Goal: Task Accomplishment & Management: Complete application form

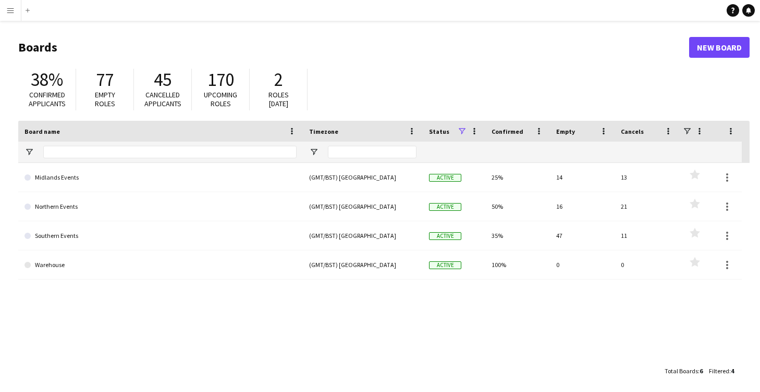
click at [14, 12] on app-icon "Menu" at bounding box center [10, 10] width 8 height 8
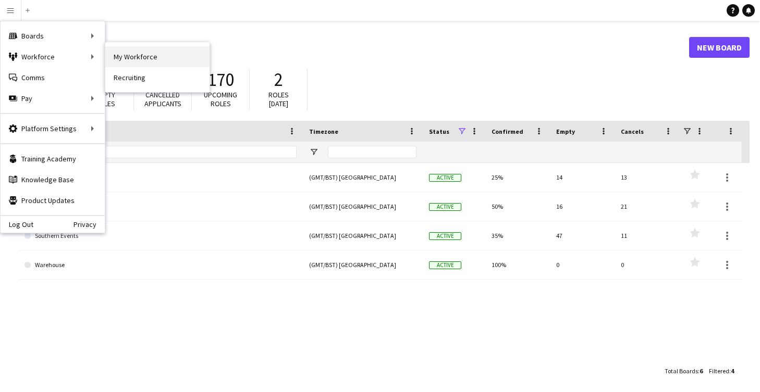
click at [127, 57] on link "My Workforce" at bounding box center [157, 56] width 104 height 21
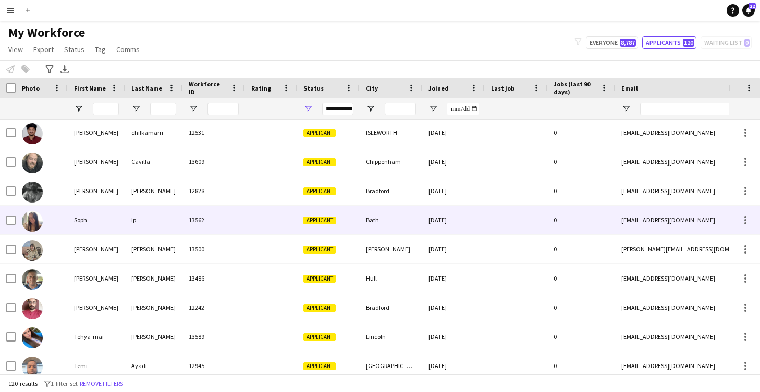
click at [252, 218] on div at bounding box center [271, 220] width 52 height 29
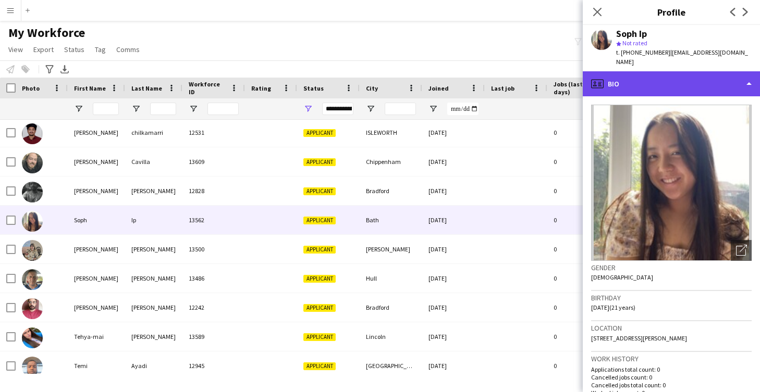
click at [611, 81] on div "profile Bio" at bounding box center [671, 83] width 177 height 25
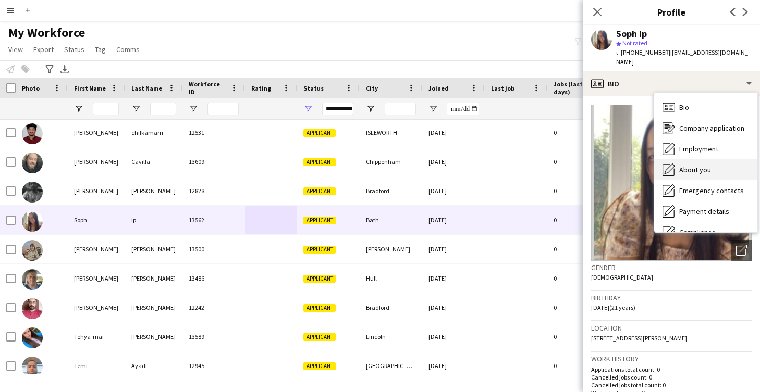
click at [699, 165] on span "About you" at bounding box center [695, 169] width 32 height 9
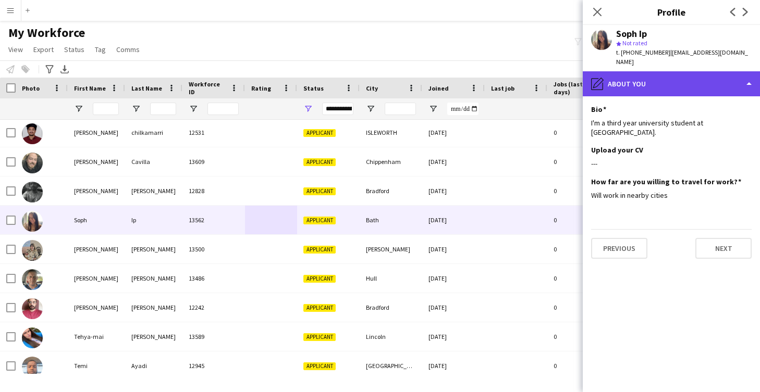
click at [644, 78] on div "pencil4 About you" at bounding box center [671, 83] width 177 height 25
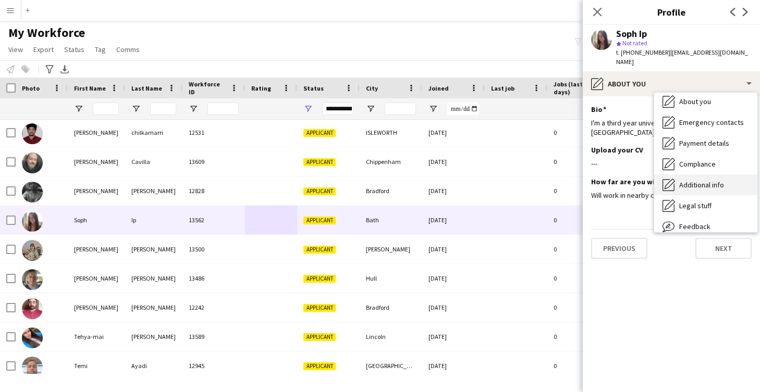
click at [703, 180] on span "Additional info" at bounding box center [701, 184] width 45 height 9
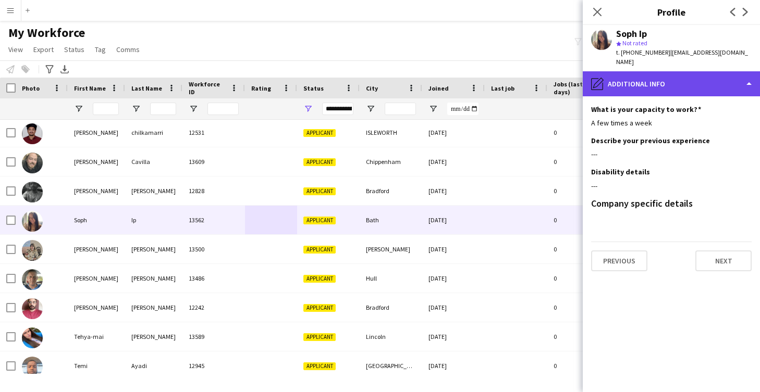
click at [645, 81] on div "pencil4 Additional info" at bounding box center [671, 83] width 177 height 25
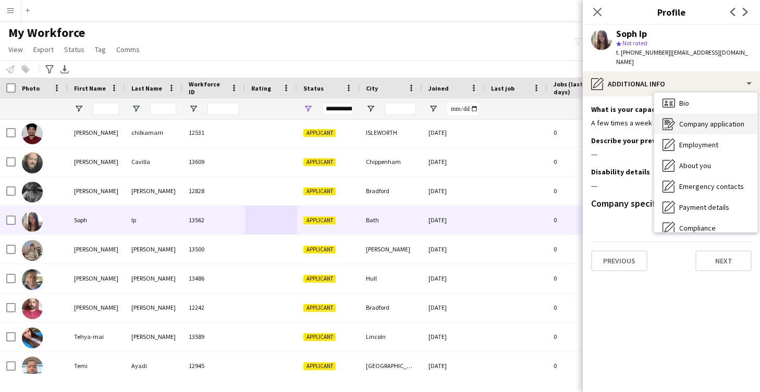
click at [690, 119] on span "Company application" at bounding box center [711, 123] width 65 height 9
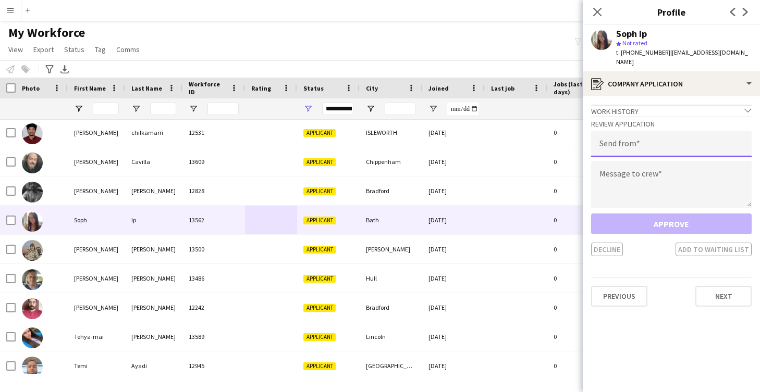
click at [645, 132] on input "email" at bounding box center [671, 144] width 160 height 26
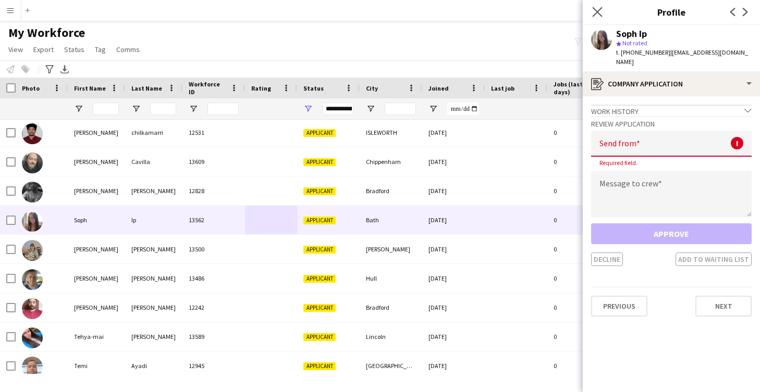
click at [602, 15] on app-icon "Close pop-in" at bounding box center [597, 12] width 15 height 15
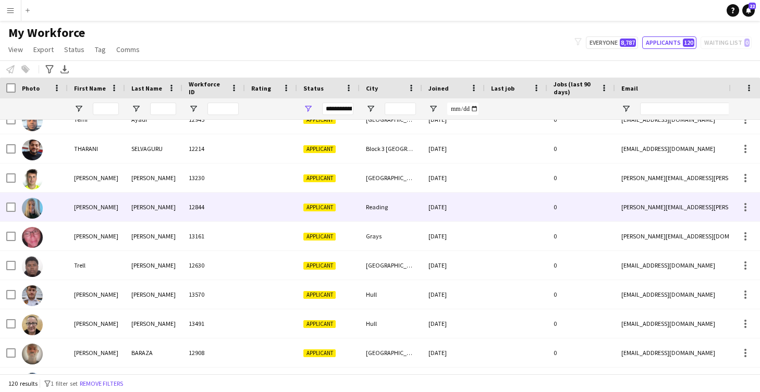
click at [234, 206] on div "12844" at bounding box center [213, 207] width 63 height 29
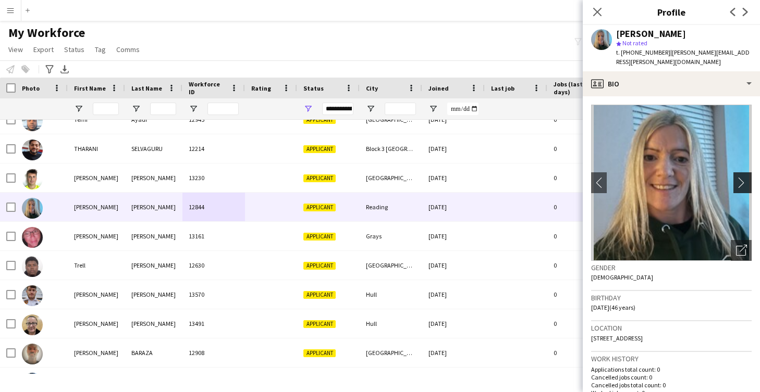
click at [739, 177] on app-icon "chevron-right" at bounding box center [744, 182] width 16 height 11
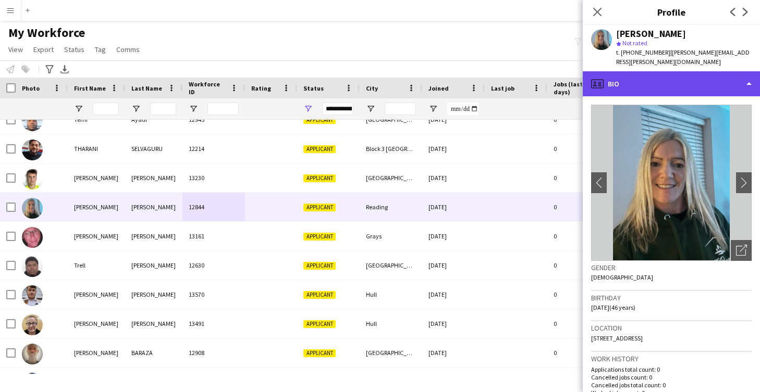
click at [610, 77] on div "profile Bio" at bounding box center [671, 83] width 177 height 25
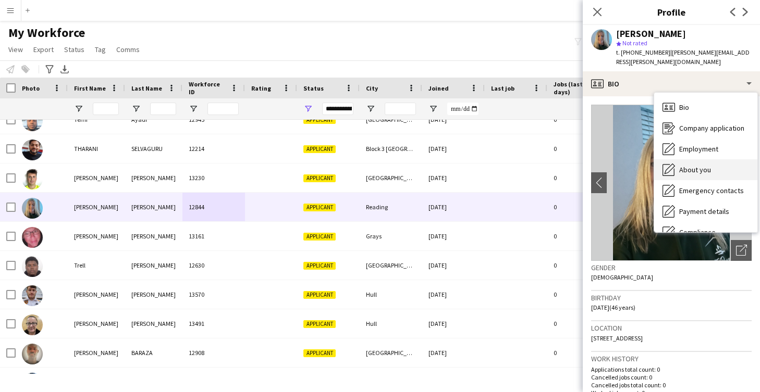
click at [691, 165] on span "About you" at bounding box center [695, 169] width 32 height 9
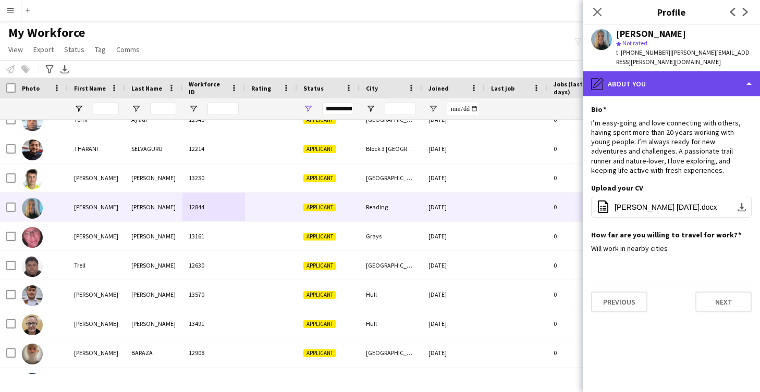
click at [659, 74] on div "pencil4 About you" at bounding box center [671, 83] width 177 height 25
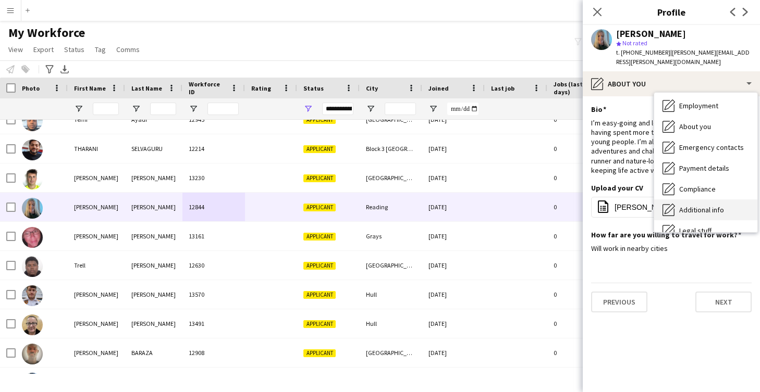
click at [696, 205] on span "Additional info" at bounding box center [701, 209] width 45 height 9
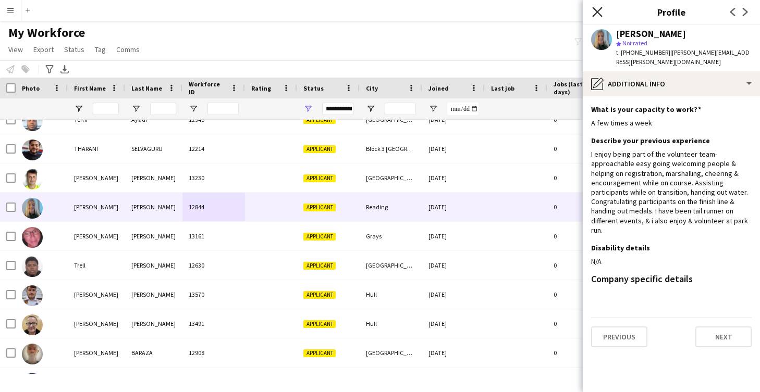
click at [594, 10] on icon at bounding box center [597, 12] width 10 height 10
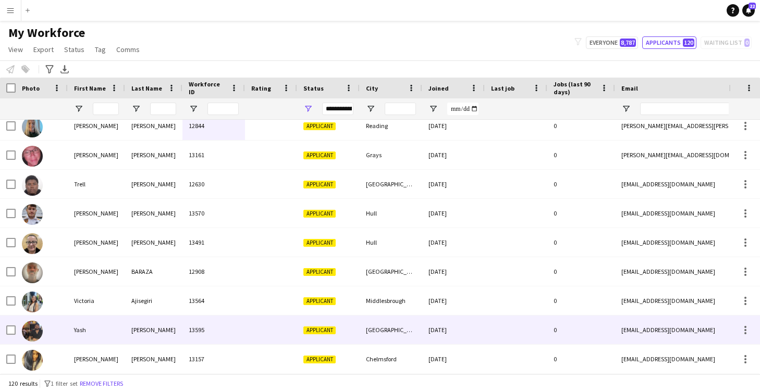
click at [260, 320] on div at bounding box center [271, 330] width 52 height 29
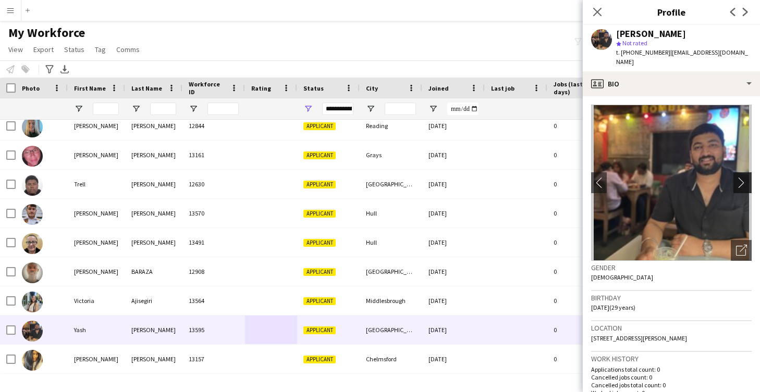
click at [740, 177] on app-icon "chevron-right" at bounding box center [744, 182] width 16 height 11
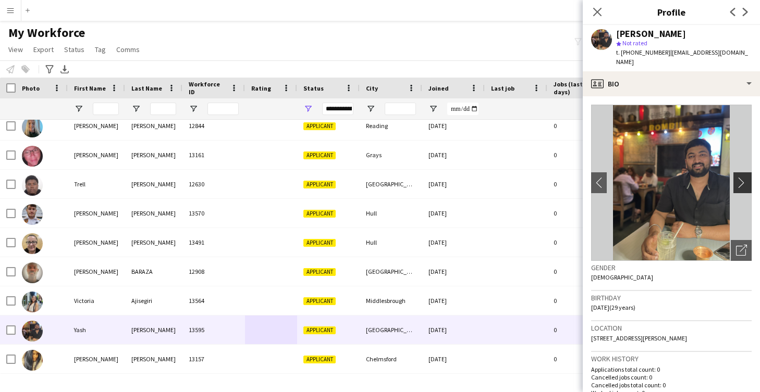
click at [741, 177] on app-icon "chevron-right" at bounding box center [744, 182] width 16 height 11
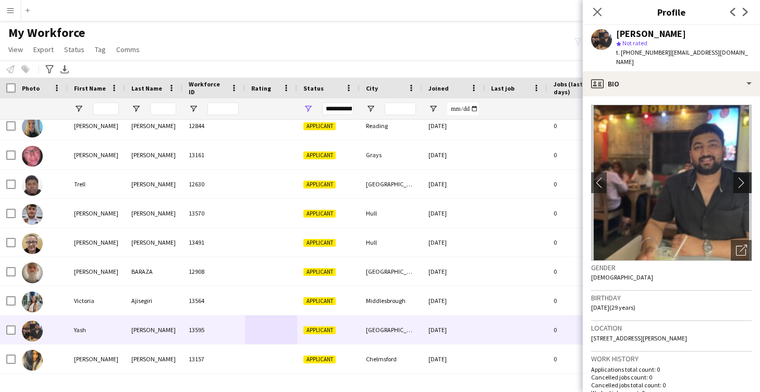
click at [742, 177] on app-icon "chevron-right" at bounding box center [744, 182] width 16 height 11
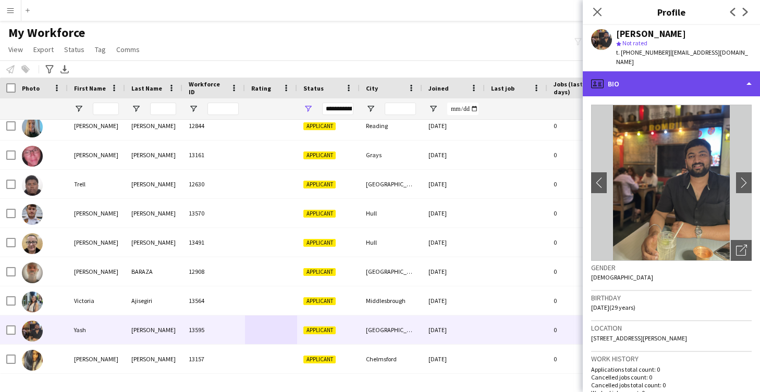
click at [625, 71] on div "profile Bio" at bounding box center [671, 83] width 177 height 25
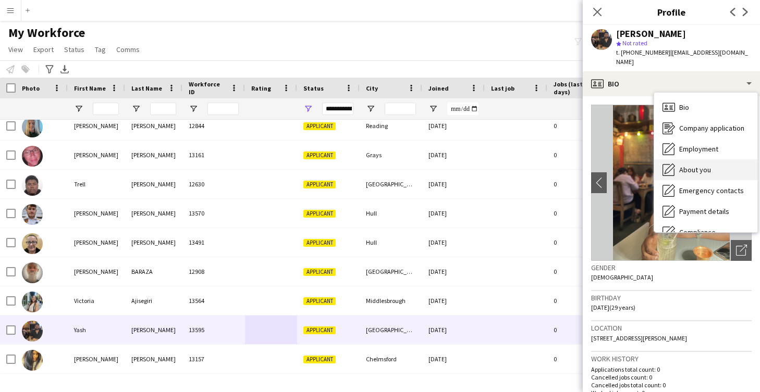
click at [677, 159] on div "About you About you" at bounding box center [705, 169] width 103 height 21
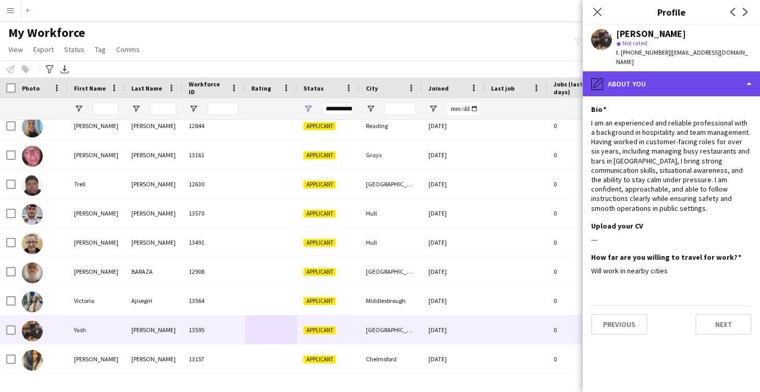
click at [627, 73] on div "pencil4 About you" at bounding box center [671, 83] width 177 height 25
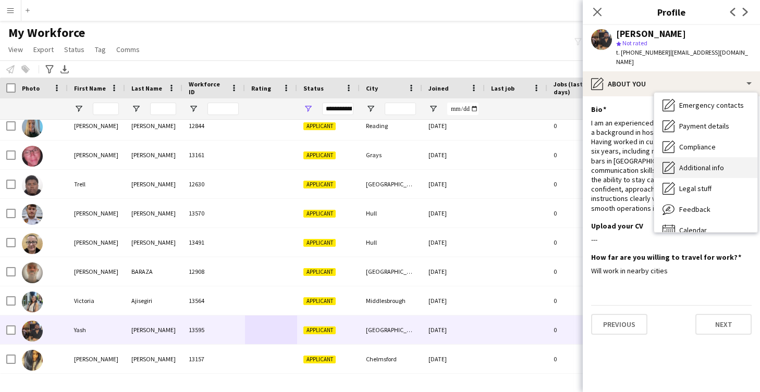
click at [690, 163] on span "Additional info" at bounding box center [701, 167] width 45 height 9
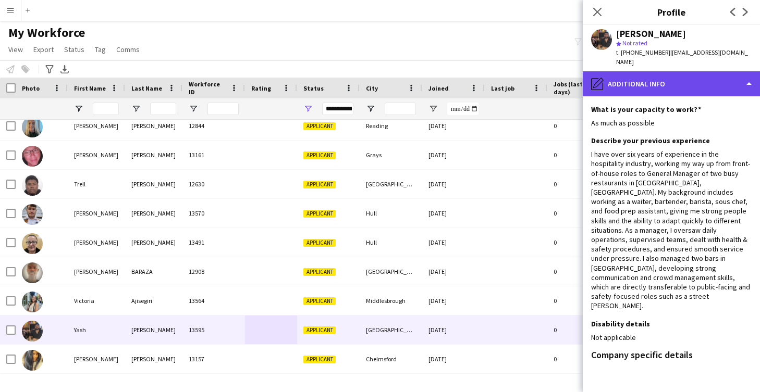
click at [626, 75] on div "pencil4 Additional info" at bounding box center [671, 83] width 177 height 25
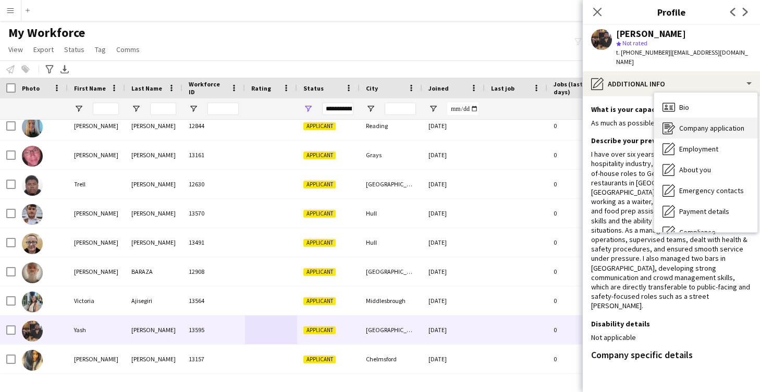
click at [684, 118] on div "Company application Company application" at bounding box center [705, 128] width 103 height 21
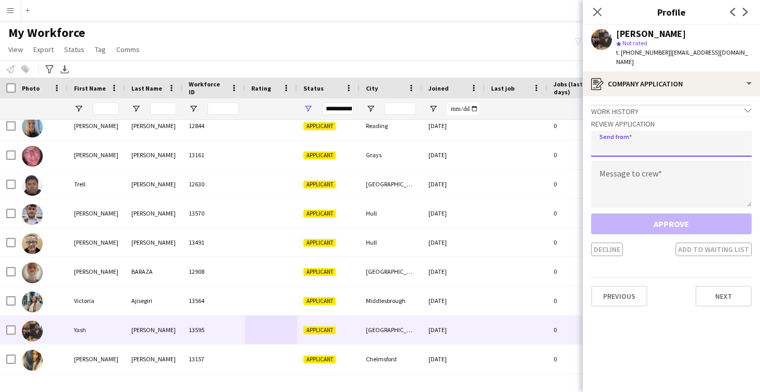
click at [632, 139] on input "email" at bounding box center [671, 144] width 160 height 26
type input "**********"
click at [662, 168] on textarea at bounding box center [671, 184] width 160 height 47
paste textarea "**********"
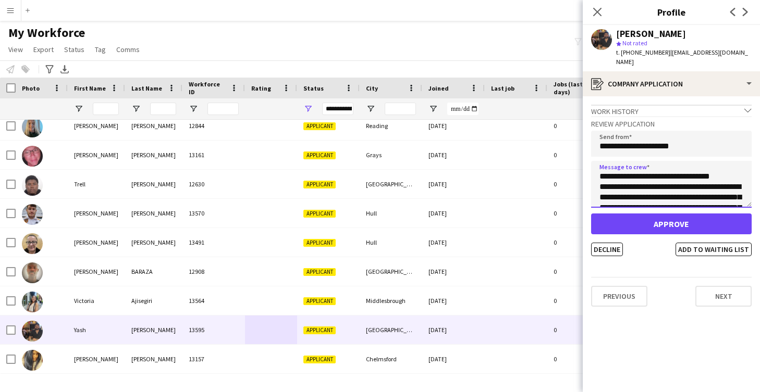
type textarea "**********"
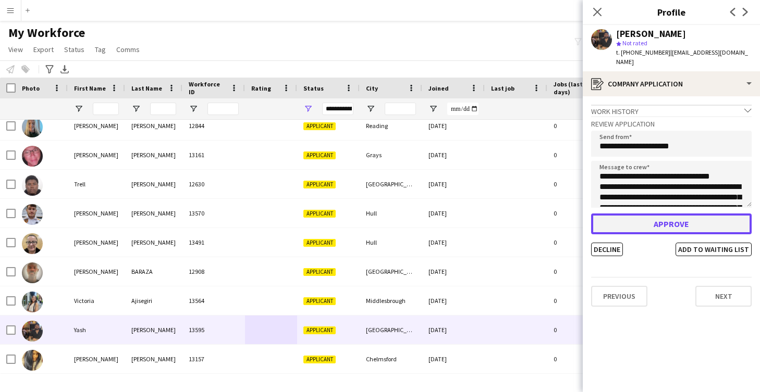
click at [649, 214] on button "Approve" at bounding box center [671, 224] width 160 height 21
